Goal: Transaction & Acquisition: Purchase product/service

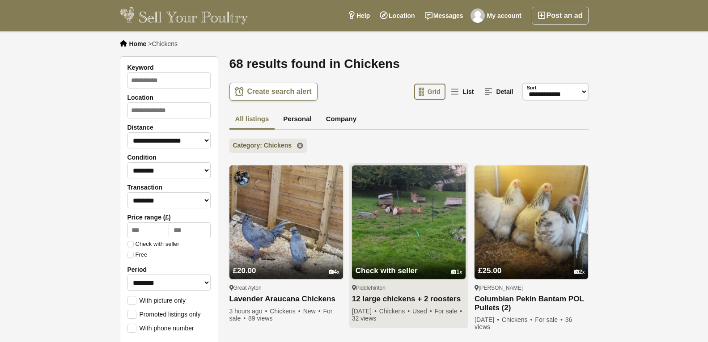
click at [413, 202] on img at bounding box center [409, 222] width 114 height 114
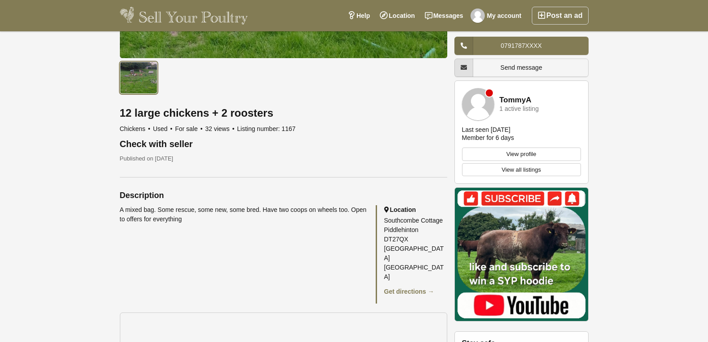
scroll to position [402, 0]
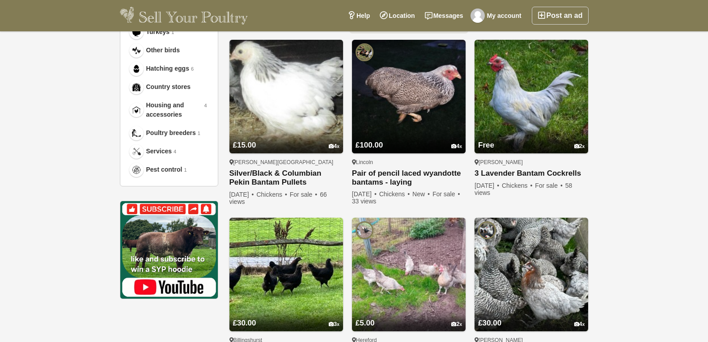
scroll to position [536, 0]
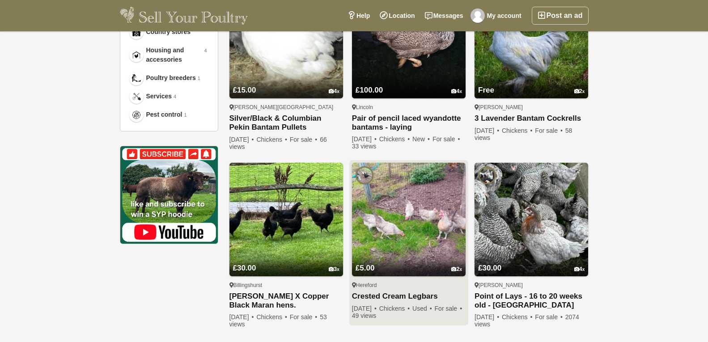
click at [408, 211] on img at bounding box center [409, 220] width 114 height 114
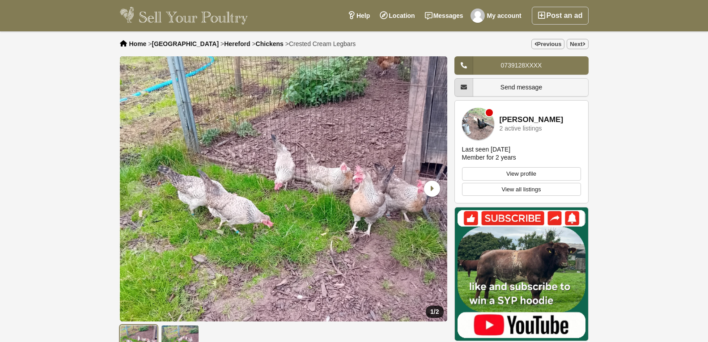
click at [524, 118] on link "[PERSON_NAME]" at bounding box center [531, 120] width 64 height 8
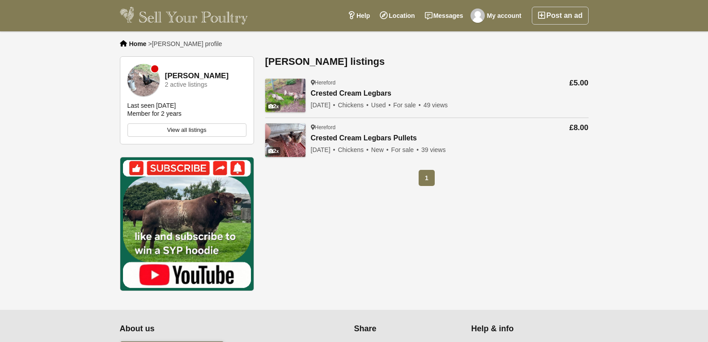
click at [286, 89] on img at bounding box center [285, 96] width 40 height 34
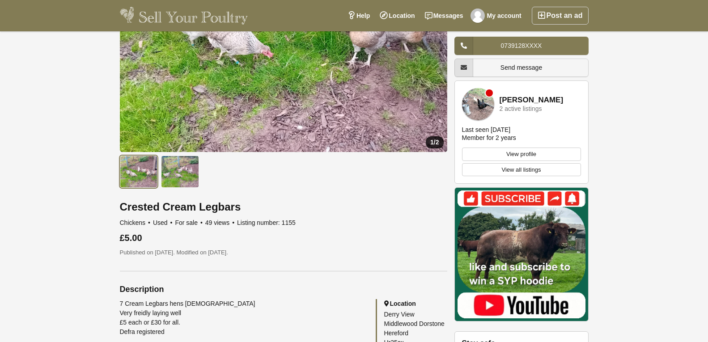
scroll to position [223, 0]
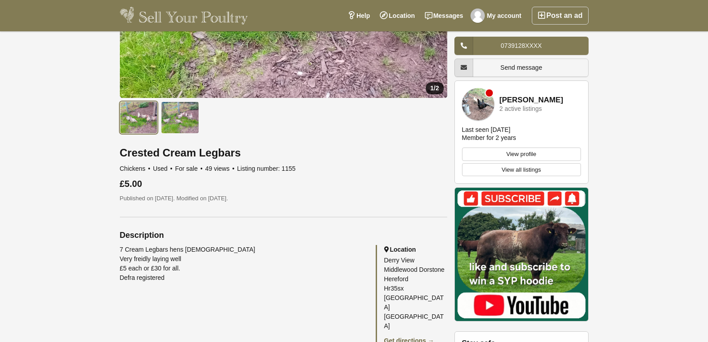
click at [406, 337] on link "Get directions →" at bounding box center [409, 340] width 50 height 7
click at [408, 337] on link "Get directions →" at bounding box center [409, 340] width 50 height 7
